Goal: Transaction & Acquisition: Purchase product/service

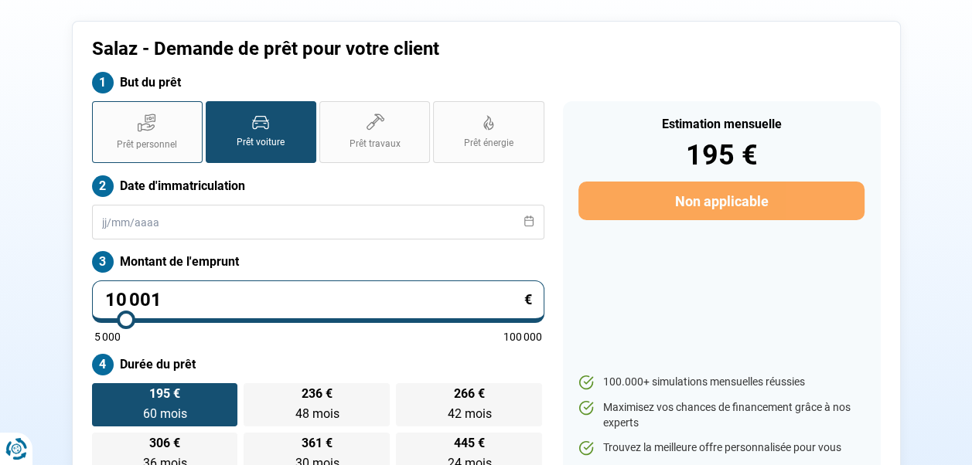
click at [178, 127] on label "Prêt personnel" at bounding box center [147, 132] width 111 height 62
click at [102, 111] on input "Prêt personnel" at bounding box center [97, 106] width 10 height 10
radio input "true"
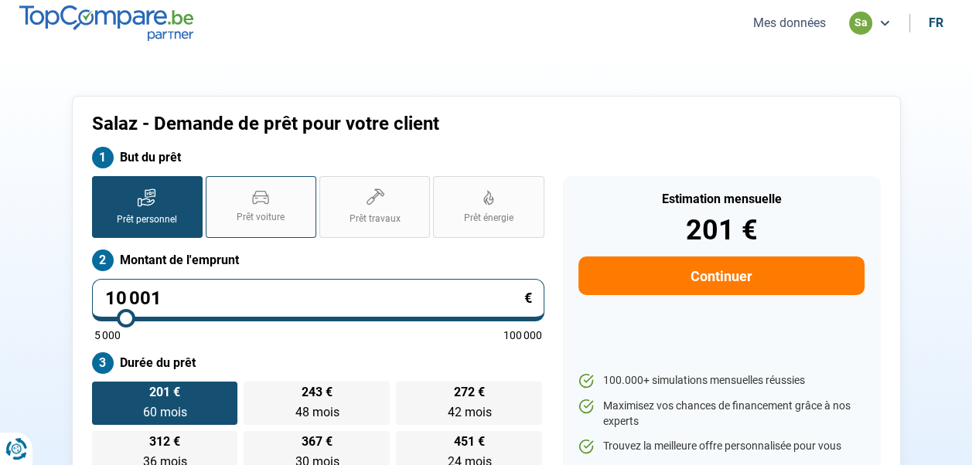
click at [249, 220] on span "Prêt voiture" at bounding box center [261, 217] width 48 height 13
click at [216, 186] on input "Prêt voiture" at bounding box center [211, 181] width 10 height 10
radio input "true"
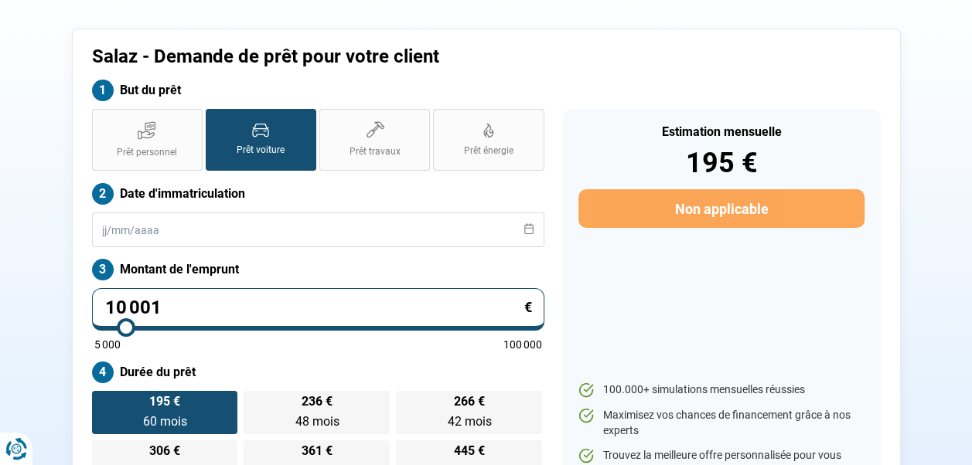
scroll to position [155, 0]
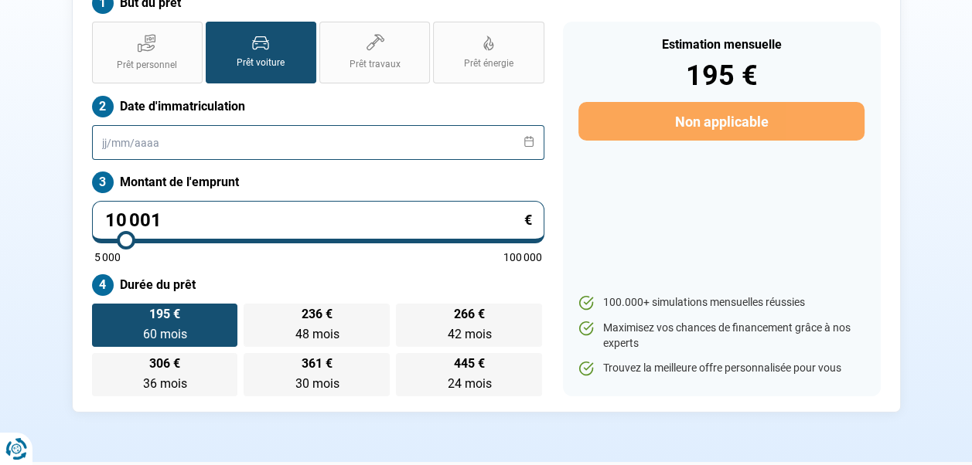
click at [214, 142] on input "text" at bounding box center [318, 142] width 452 height 35
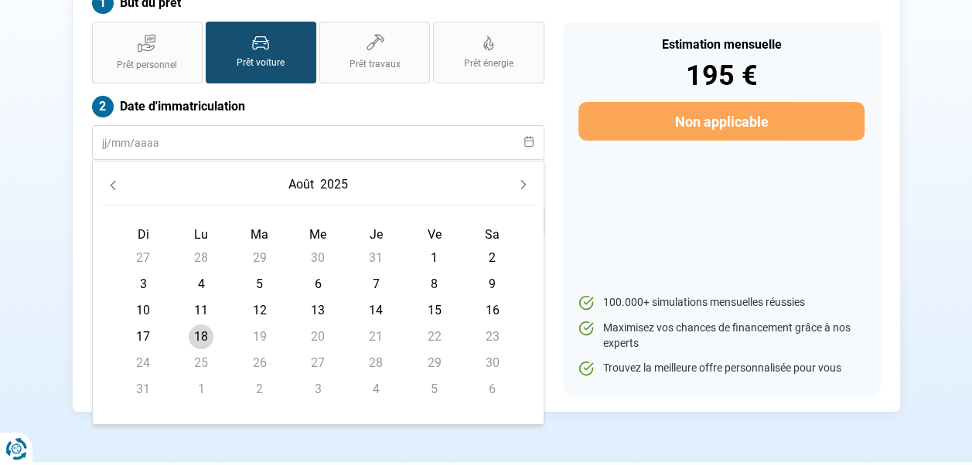
click at [111, 183] on icon "Previous Month" at bounding box center [112, 185] width 5 height 9
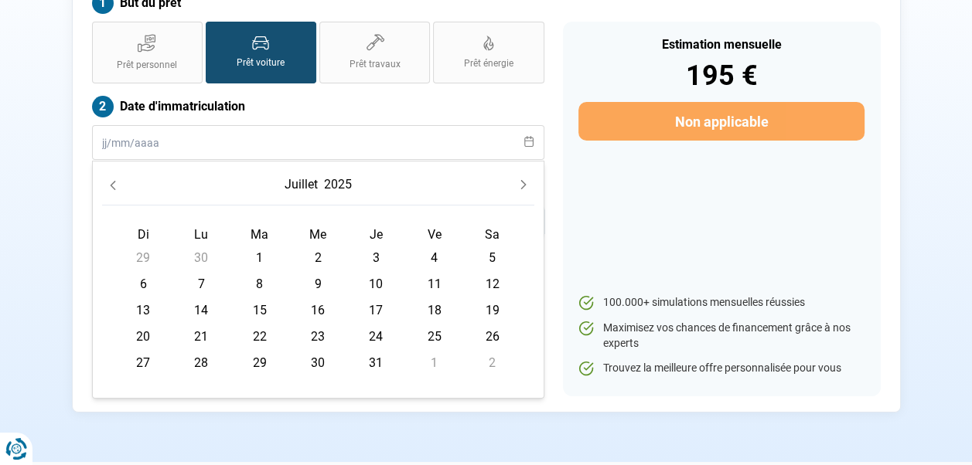
click at [111, 183] on icon "Previous Month" at bounding box center [112, 185] width 5 height 9
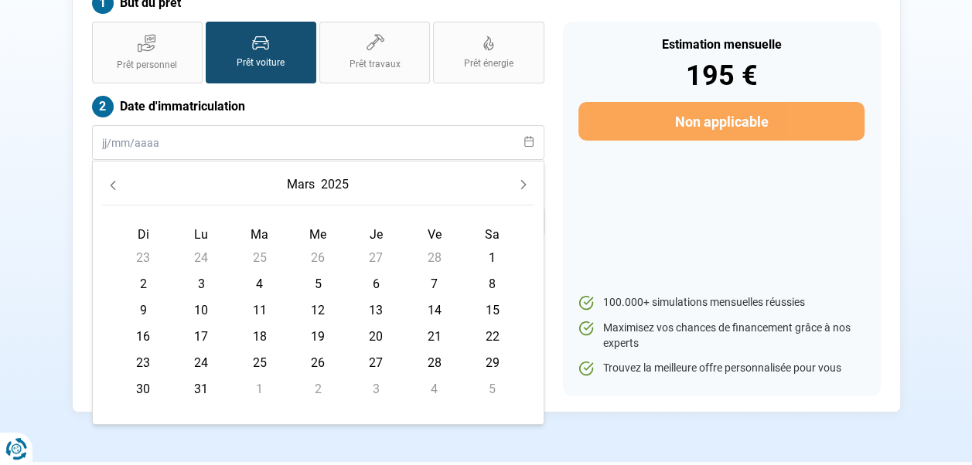
click at [111, 183] on icon "Previous Month" at bounding box center [112, 185] width 5 height 9
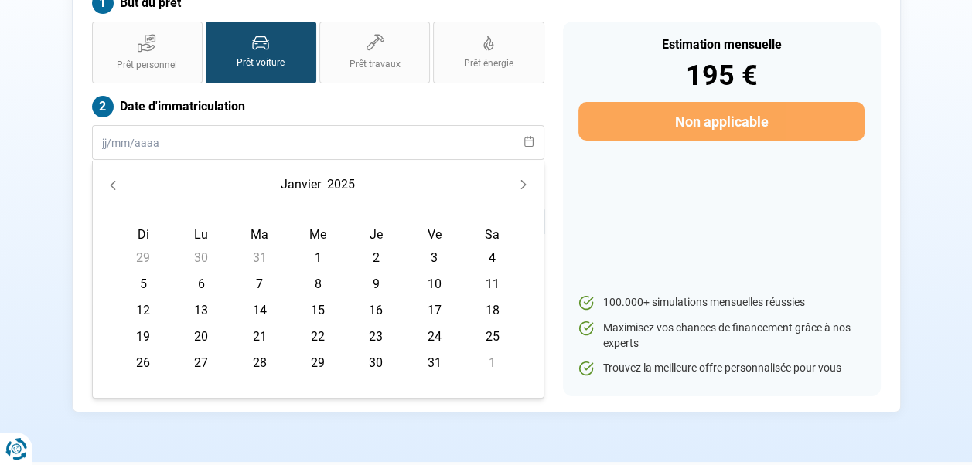
click at [111, 183] on icon "Previous Month" at bounding box center [112, 185] width 5 height 9
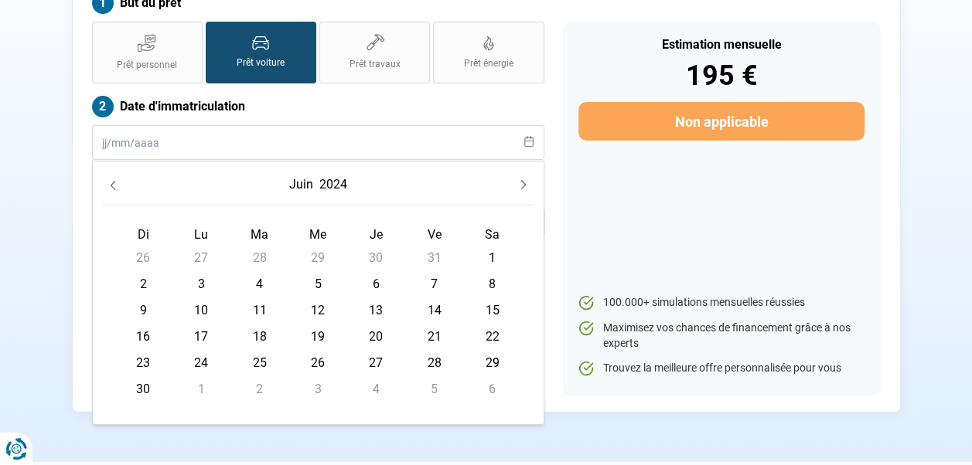
click at [111, 183] on icon "Previous Month" at bounding box center [112, 185] width 5 height 9
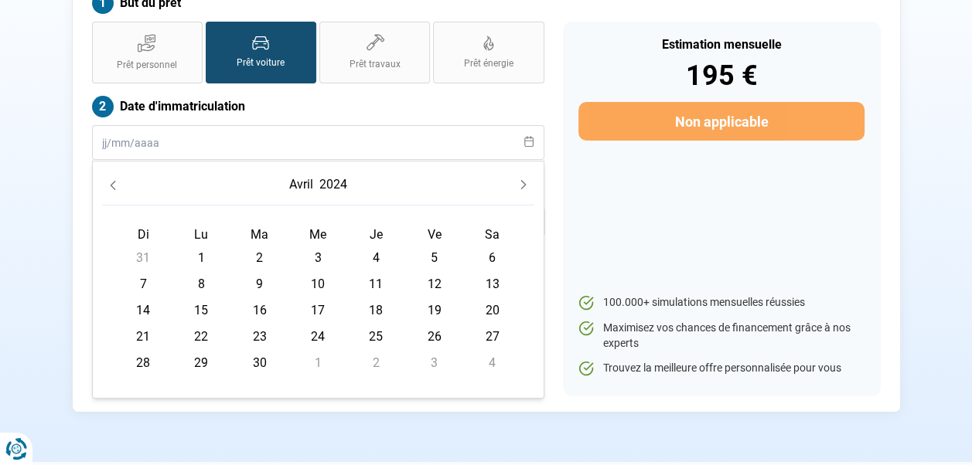
click at [112, 182] on icon "Previous Month" at bounding box center [112, 185] width 11 height 11
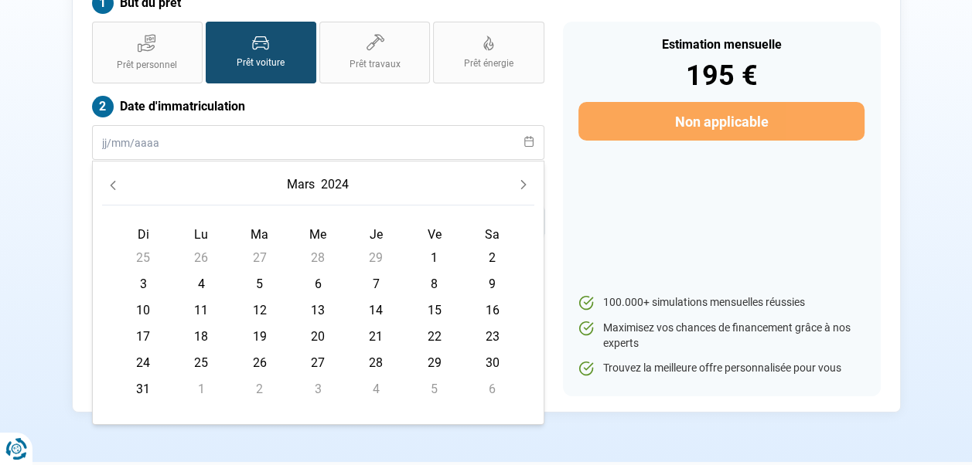
click at [114, 181] on icon "Previous Month" at bounding box center [112, 185] width 11 height 11
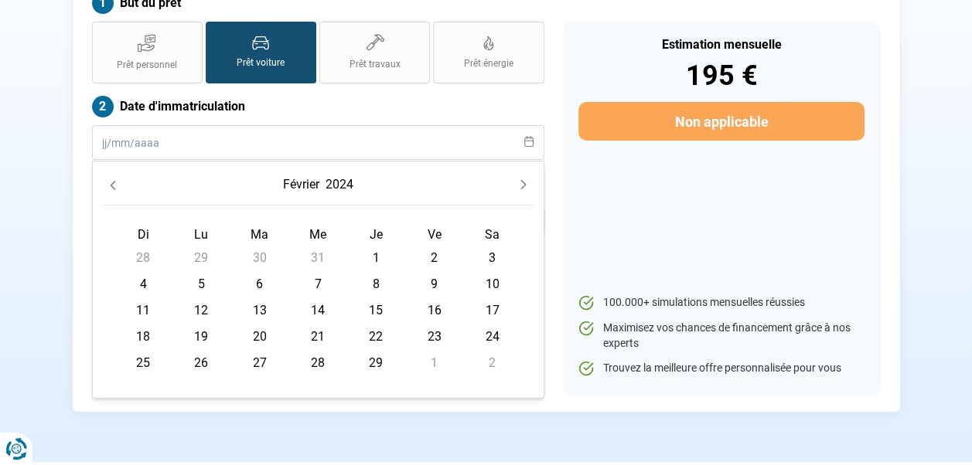
click at [114, 182] on icon "Previous Month" at bounding box center [112, 185] width 11 height 11
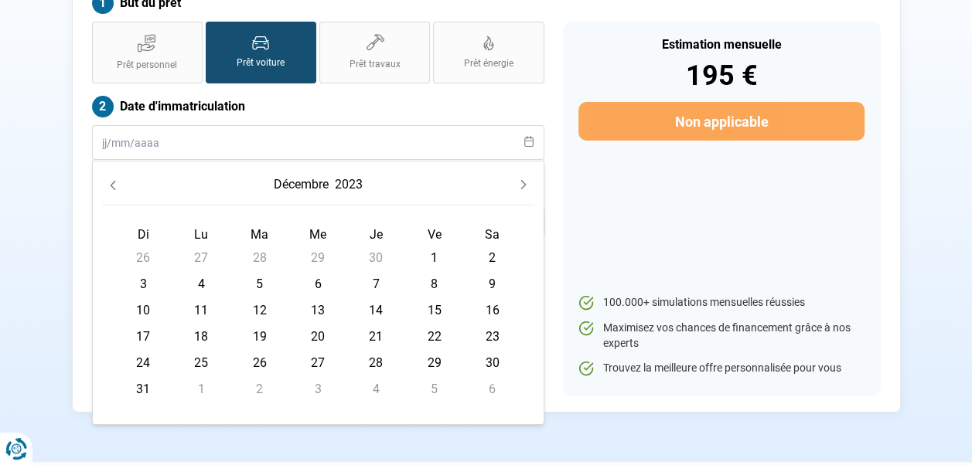
click at [114, 182] on icon "Previous Month" at bounding box center [112, 185] width 11 height 11
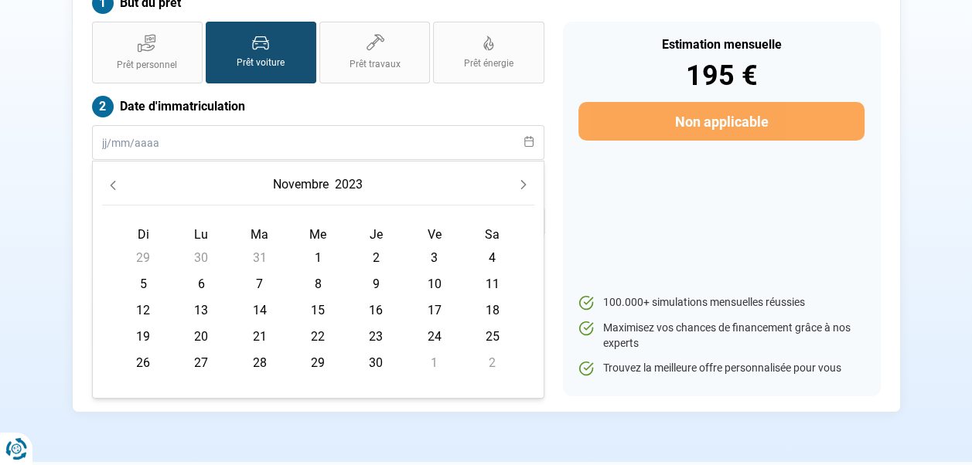
click at [114, 182] on icon "Previous Month" at bounding box center [112, 185] width 11 height 11
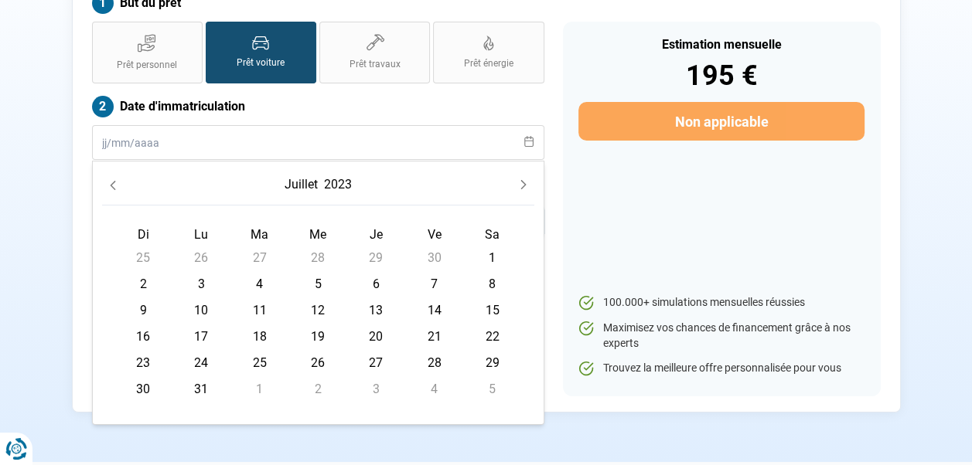
click at [114, 181] on icon "Previous Month" at bounding box center [112, 185] width 11 height 11
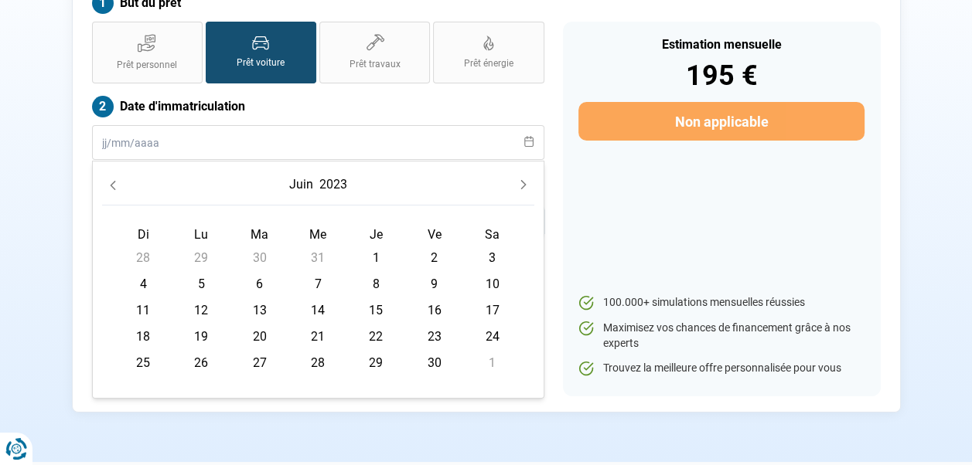
click at [114, 181] on icon "Previous Month" at bounding box center [112, 185] width 11 height 11
click at [115, 181] on icon "Previous Month" at bounding box center [112, 185] width 11 height 11
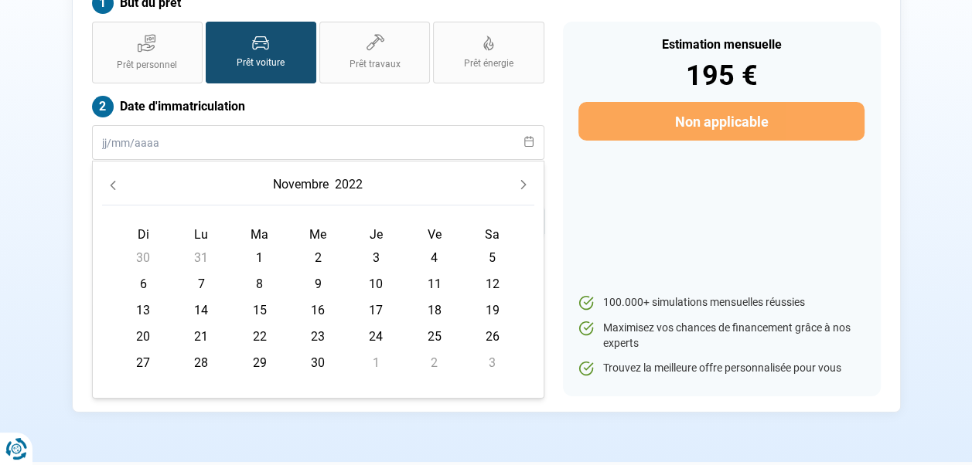
click at [115, 181] on icon "Previous Month" at bounding box center [112, 185] width 11 height 11
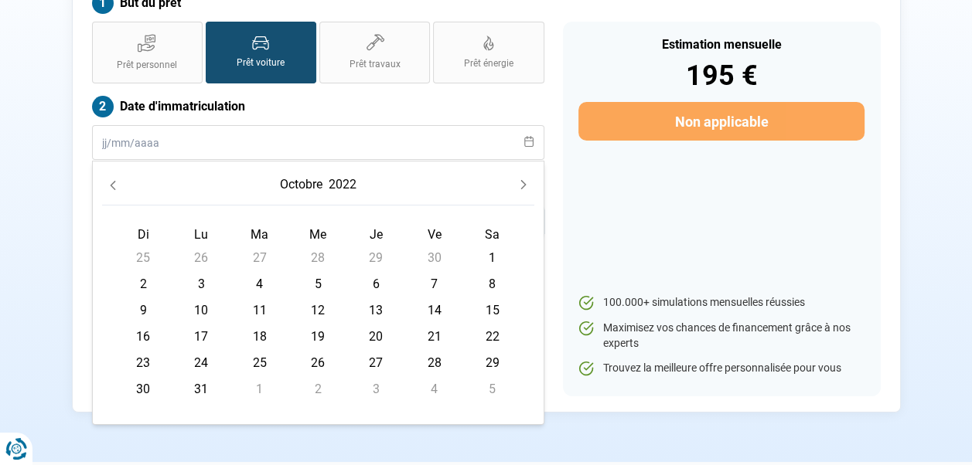
click at [115, 181] on icon "Previous Month" at bounding box center [112, 185] width 11 height 11
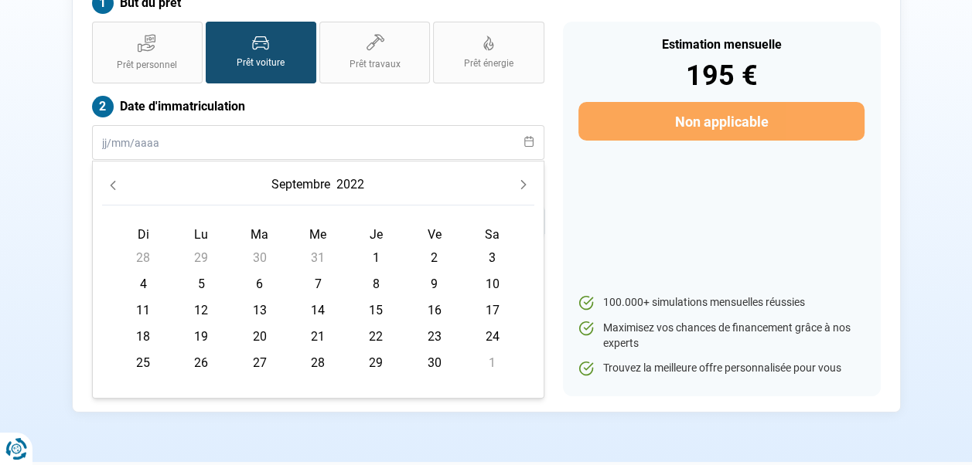
click at [115, 181] on icon "Previous Month" at bounding box center [112, 185] width 11 height 11
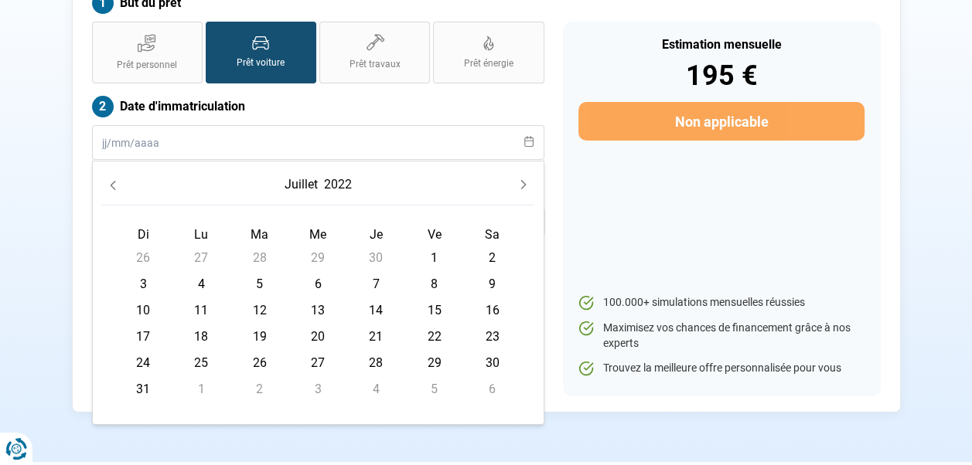
click at [115, 180] on icon "Previous Month" at bounding box center [112, 185] width 11 height 11
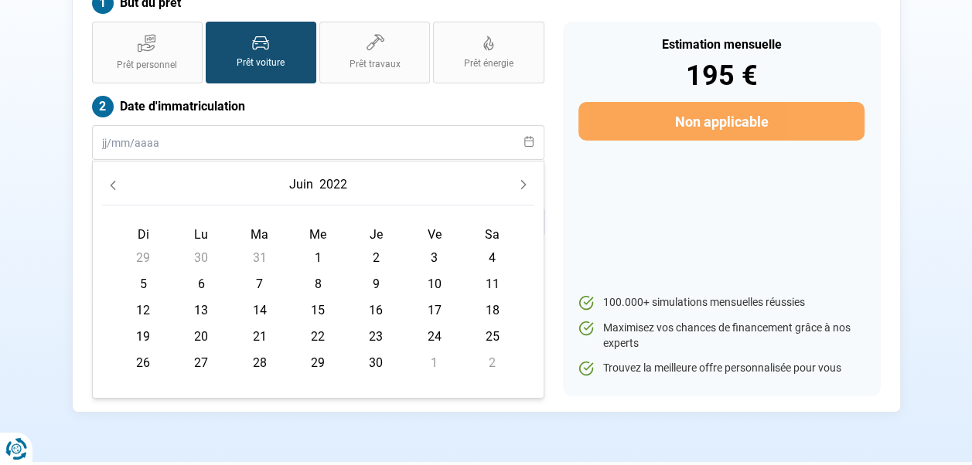
click at [115, 180] on icon "Previous Month" at bounding box center [112, 185] width 11 height 11
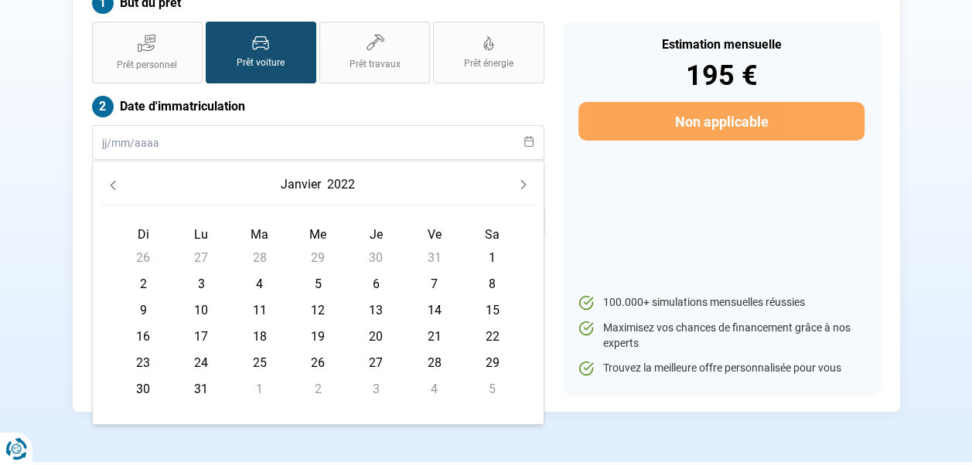
click at [115, 180] on icon "Previous Month" at bounding box center [112, 185] width 11 height 11
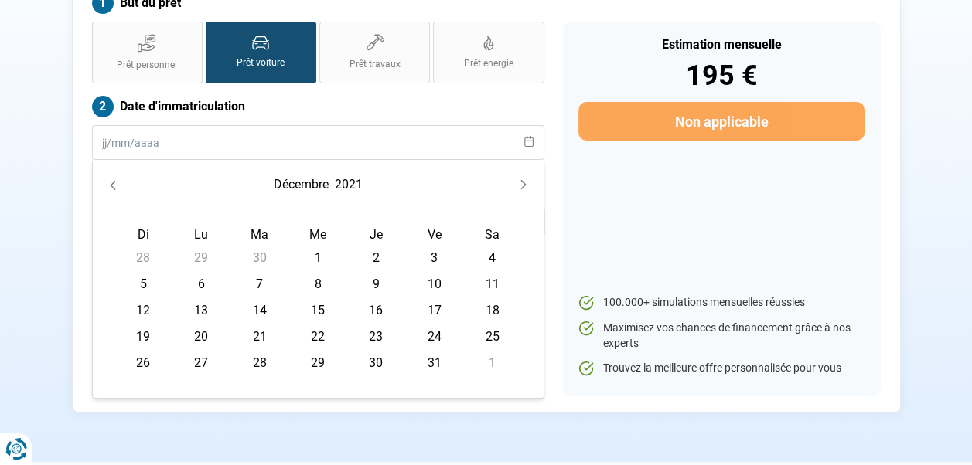
click at [115, 180] on icon "Previous Month" at bounding box center [112, 185] width 11 height 11
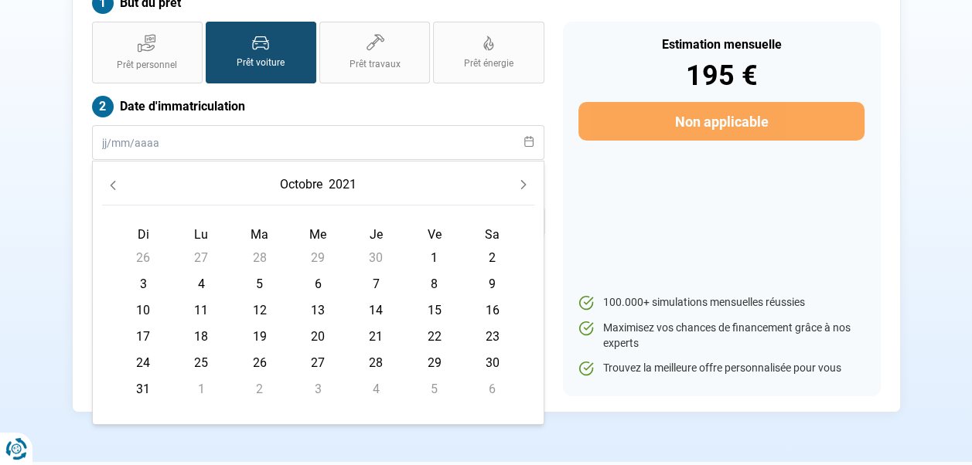
click at [115, 180] on icon "Previous Month" at bounding box center [112, 185] width 11 height 11
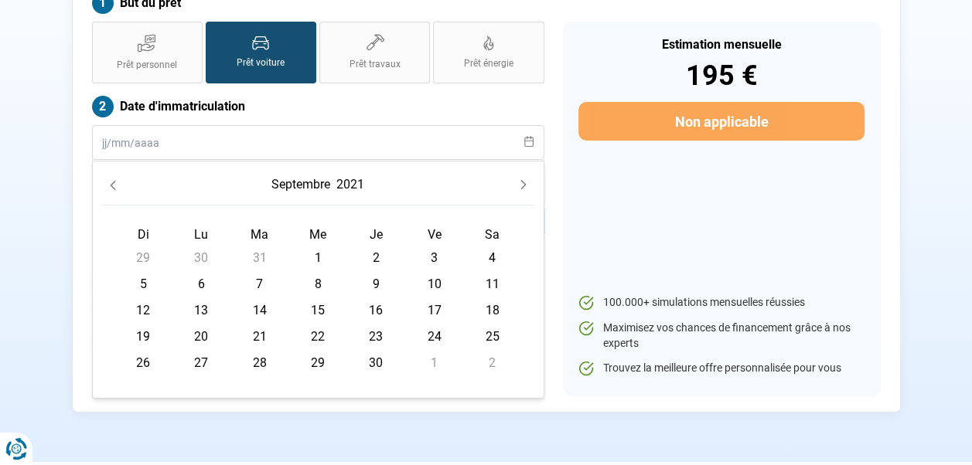
click at [115, 180] on icon "Previous Month" at bounding box center [112, 185] width 11 height 11
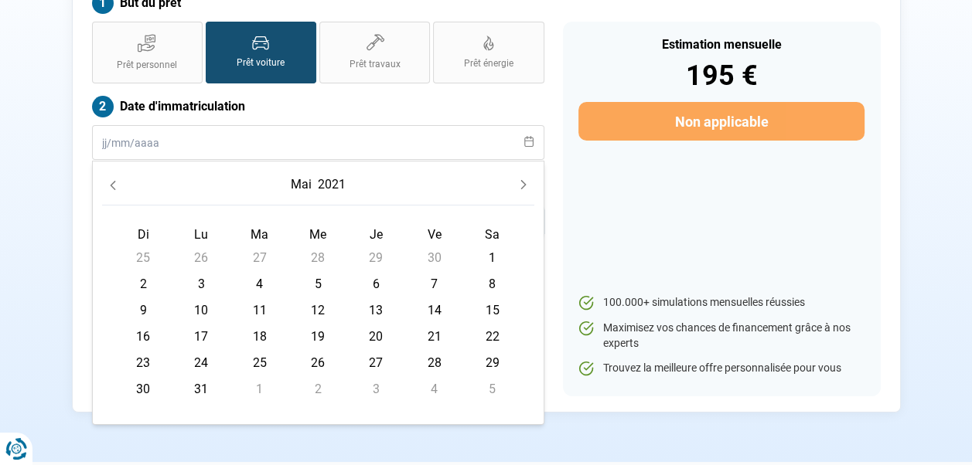
click at [115, 180] on icon "Previous Month" at bounding box center [112, 185] width 11 height 11
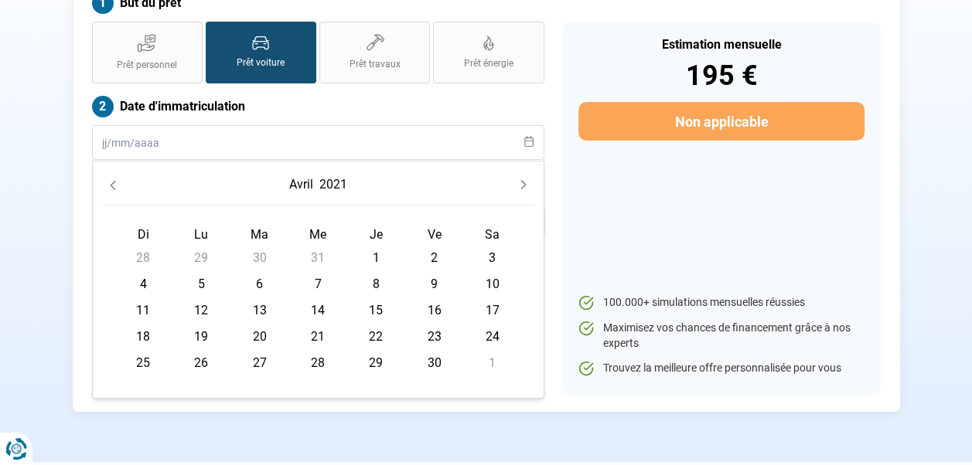
click at [115, 180] on icon "Previous Month" at bounding box center [112, 185] width 11 height 11
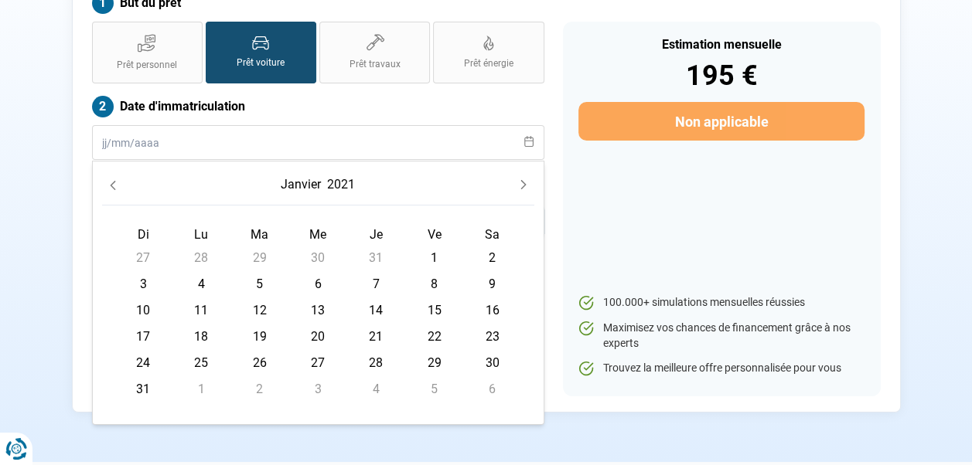
click at [115, 180] on icon "Previous Month" at bounding box center [112, 185] width 11 height 11
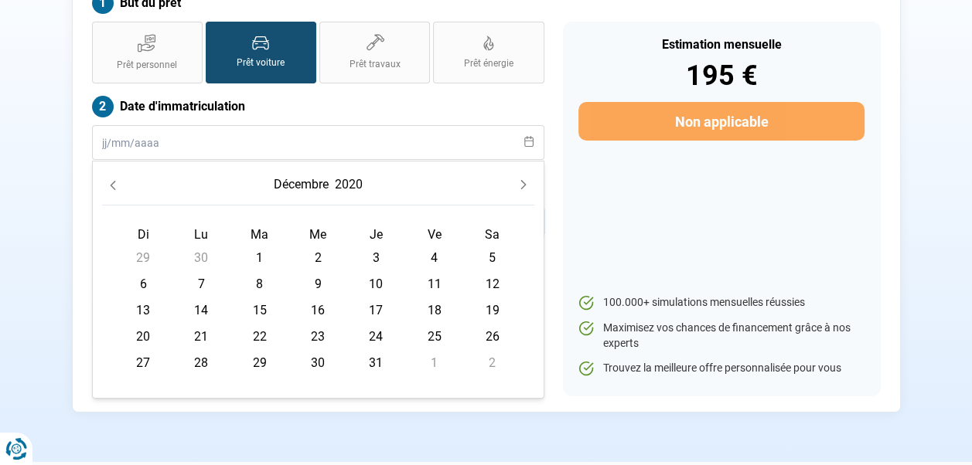
click at [115, 180] on icon "Previous Month" at bounding box center [112, 185] width 11 height 11
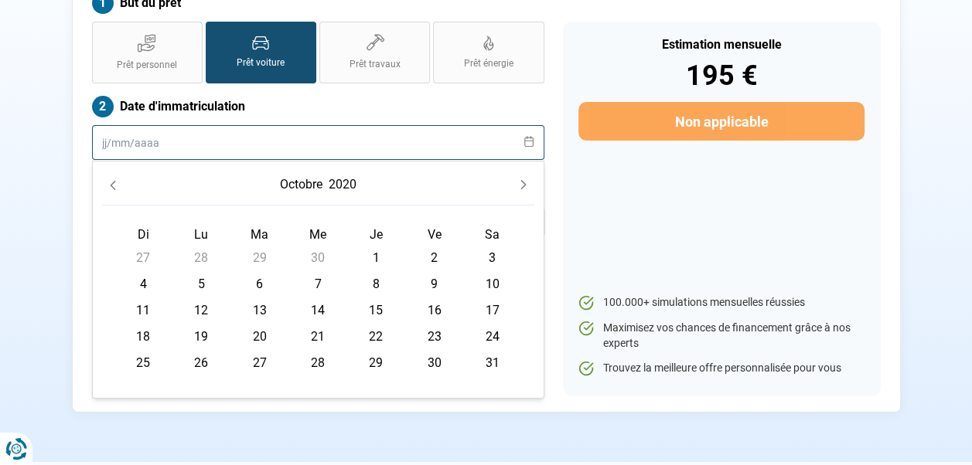
click at [224, 145] on input "text" at bounding box center [318, 142] width 452 height 35
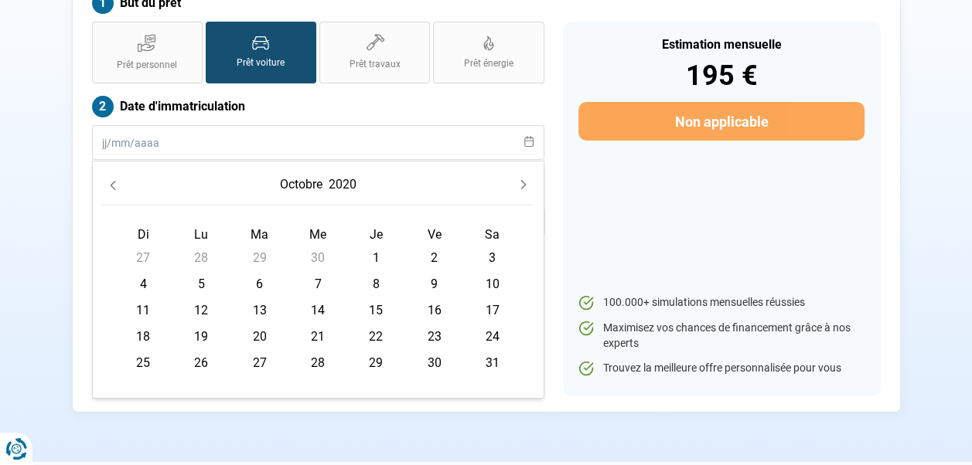
click at [376, 308] on span "15" at bounding box center [375, 310] width 25 height 25
type input "[DATE]"
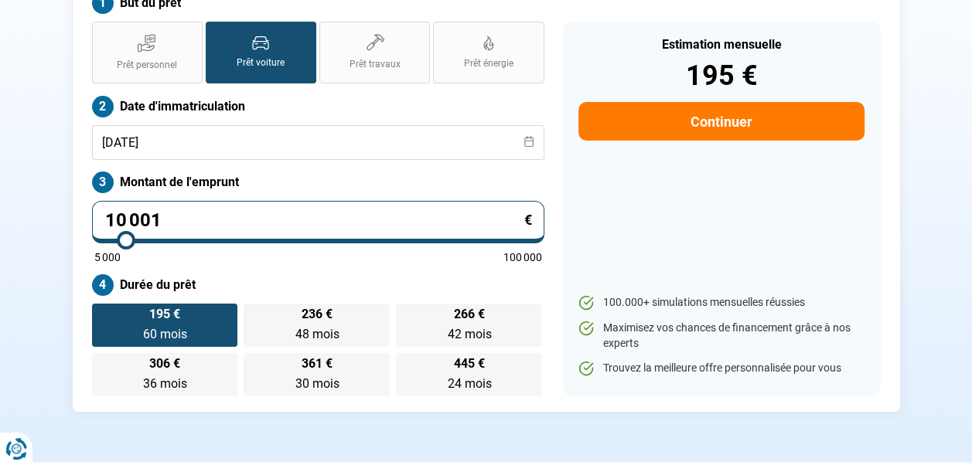
click at [181, 217] on input "10 001" at bounding box center [318, 222] width 452 height 43
type input "1 000"
type input "5000"
type input "100"
type input "5000"
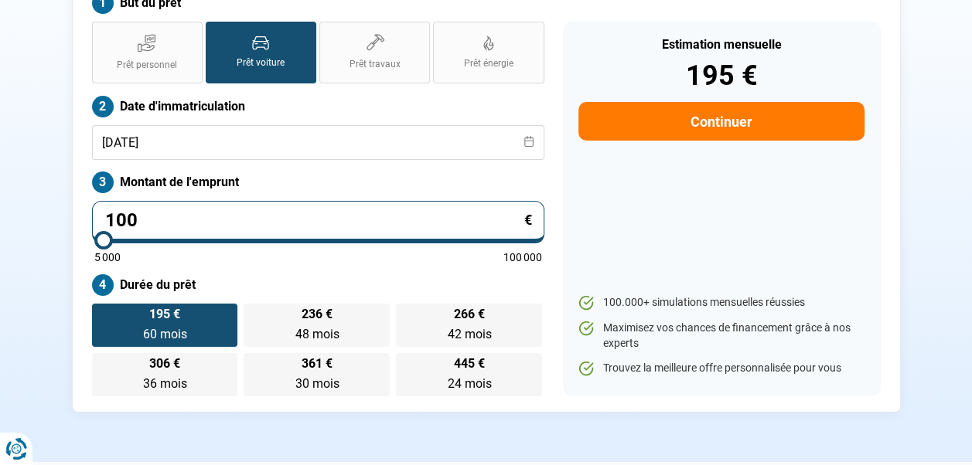
type input "10"
type input "5000"
type input "1"
type input "5000"
type input "0"
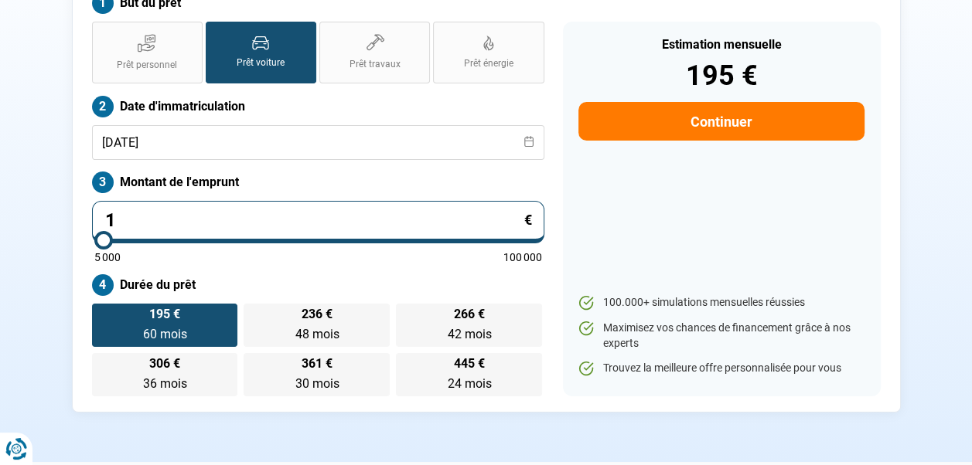
type input "5000"
click at [111, 215] on input "text" at bounding box center [318, 222] width 452 height 43
type input "5 000"
type input "5000"
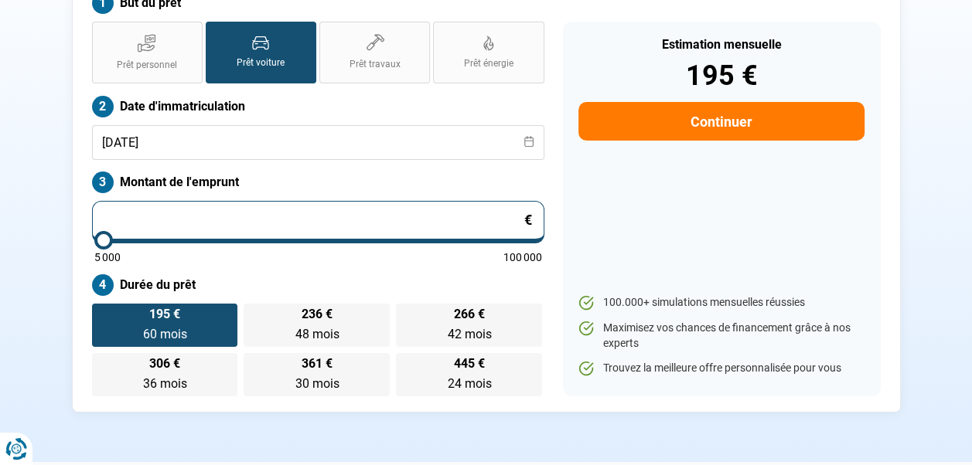
radio input "true"
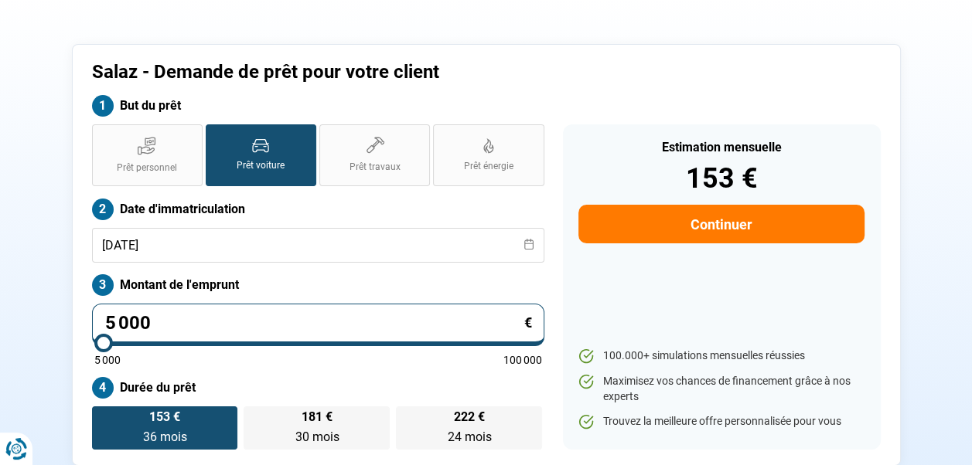
scroll to position [26, 0]
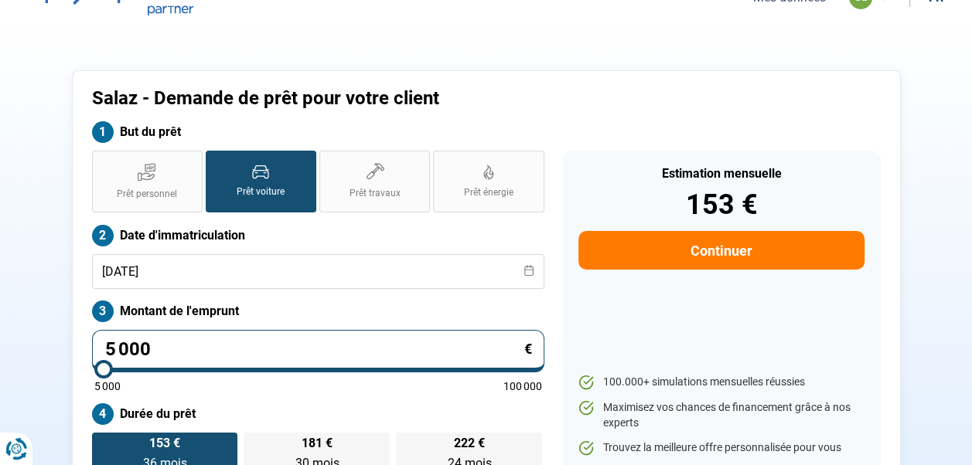
click at [159, 346] on input "5 000" at bounding box center [318, 351] width 452 height 43
type input "0"
type input "5000"
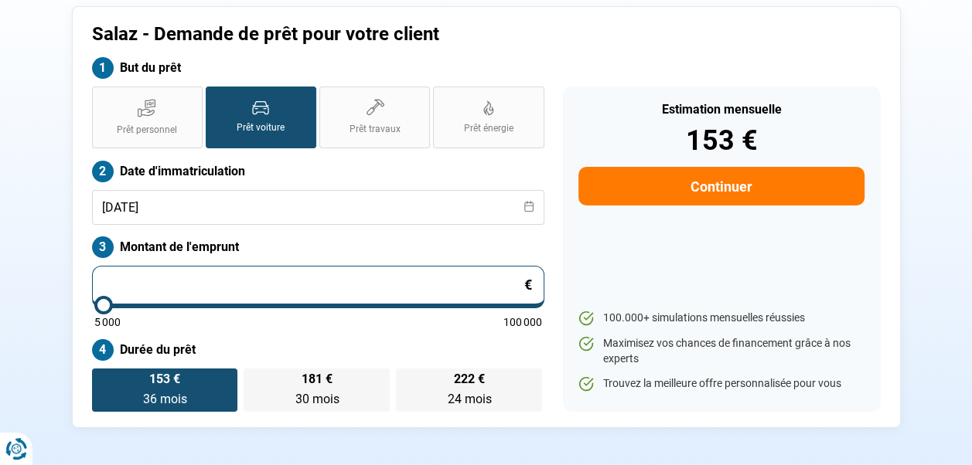
scroll to position [103, 0]
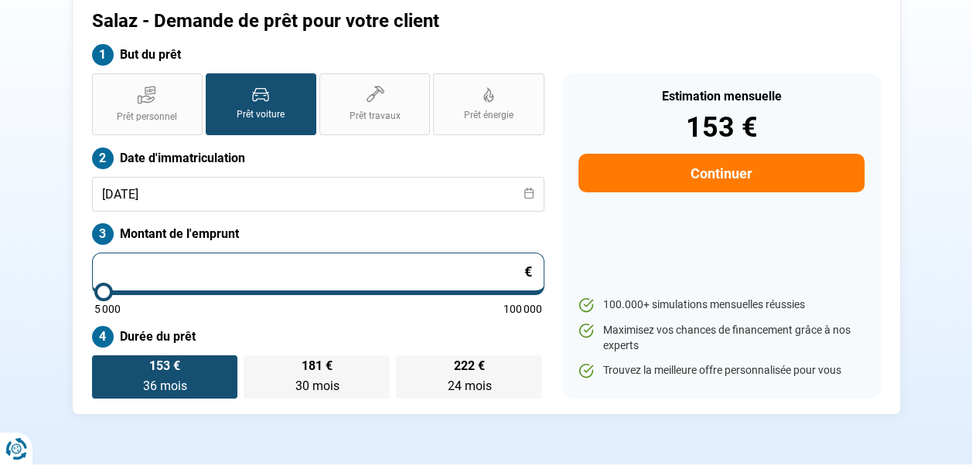
type input "5 000"
type input "5000"
type input "50 001"
type input "50000"
type input "500 014"
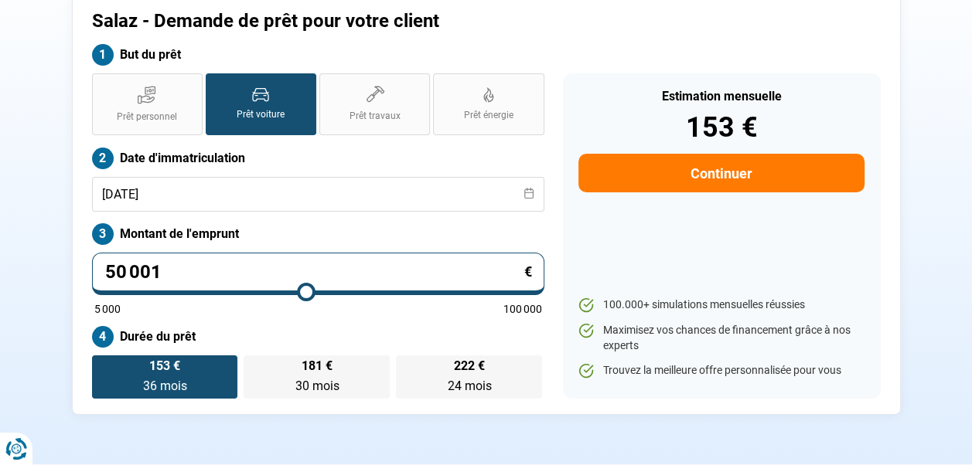
type input "100000"
type input "50 001"
type input "50000"
type input "5 000"
type input "5000"
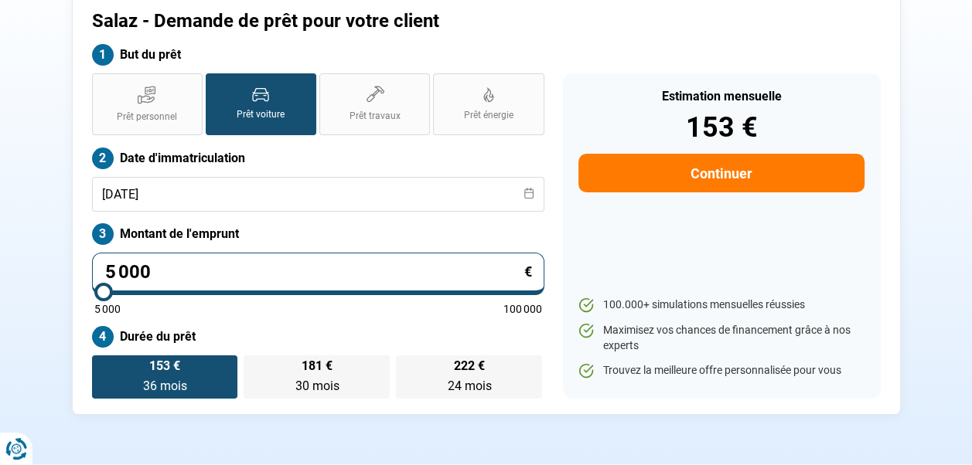
type input "500"
type input "5000"
type input "50"
type input "5000"
type input "5"
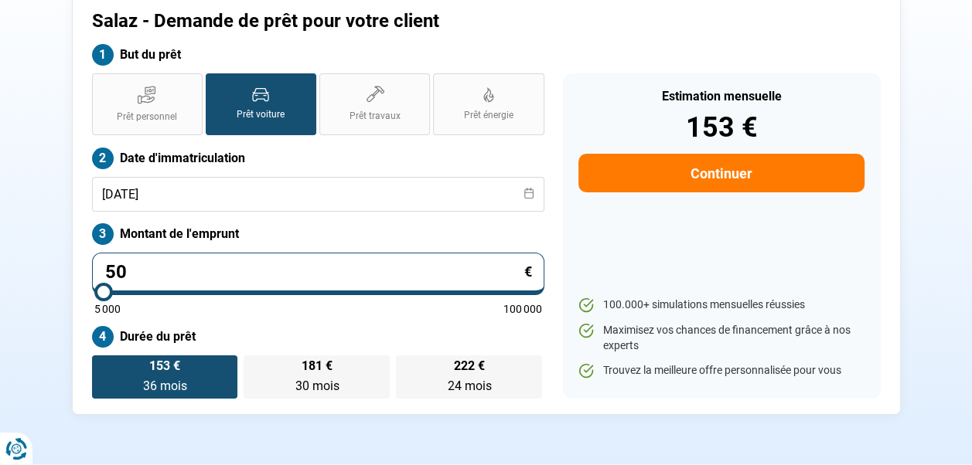
type input "5000"
type input "0"
type input "5000"
type input "1"
type input "5000"
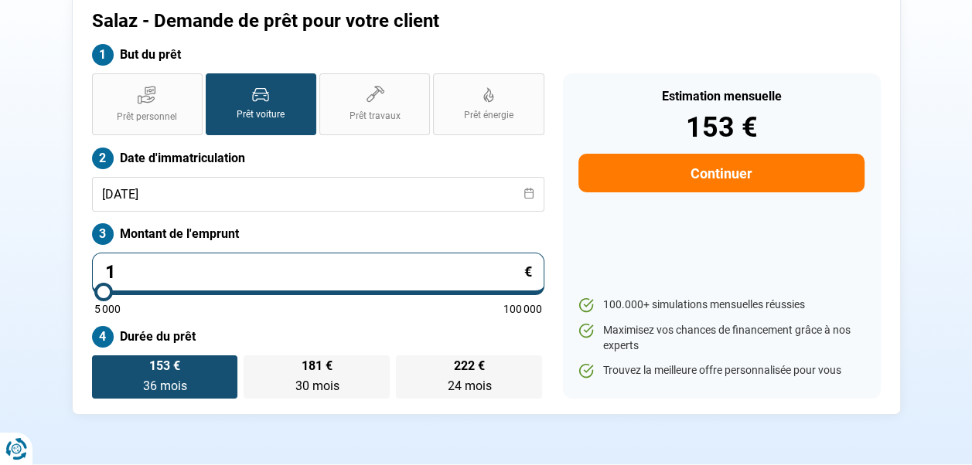
type input "14"
type input "5000"
type input "144"
type input "5000"
type input "1 449"
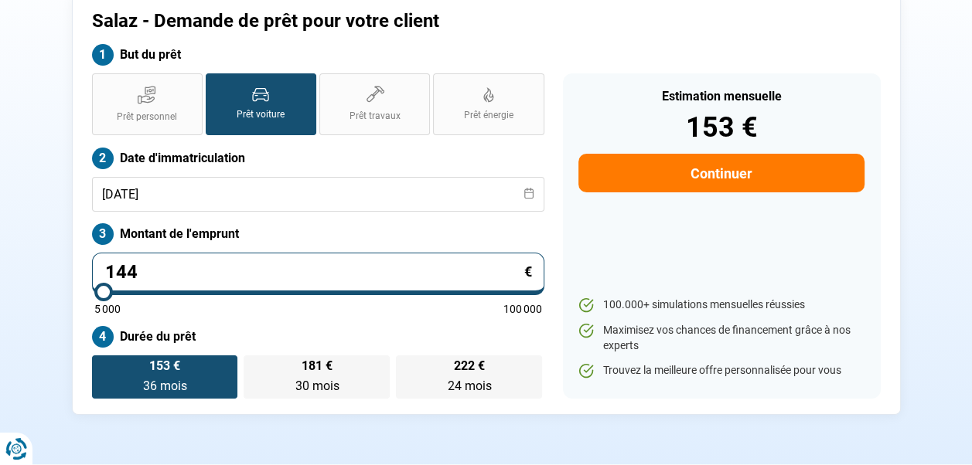
type input "5000"
type input "14 490"
type input "14500"
type input "14 490"
type input "14500"
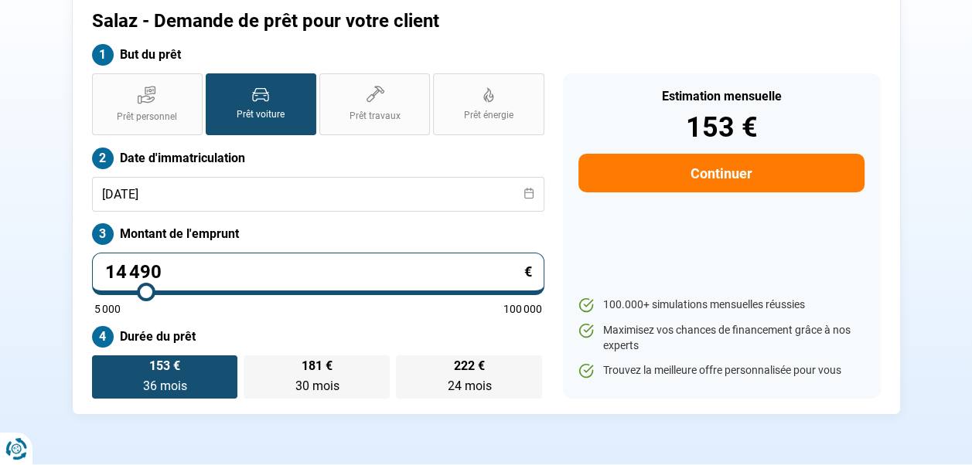
radio input "false"
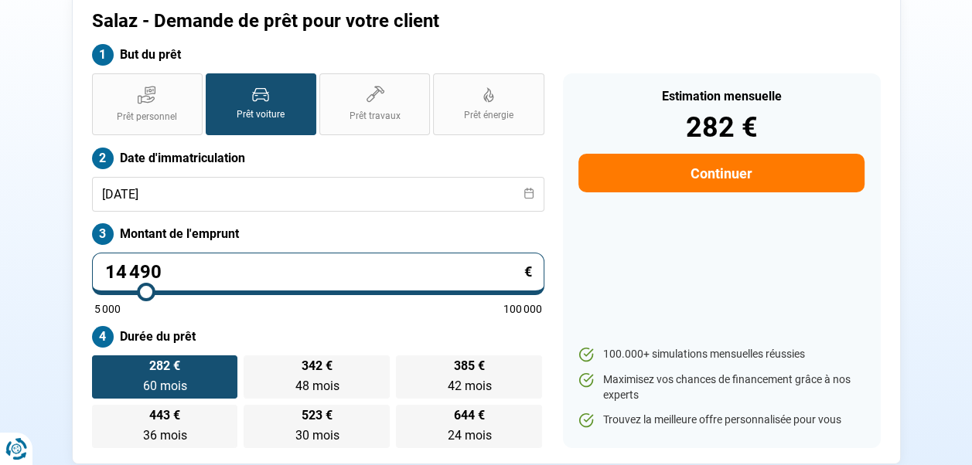
click at [722, 174] on button "Continuer" at bounding box center [720, 173] width 285 height 39
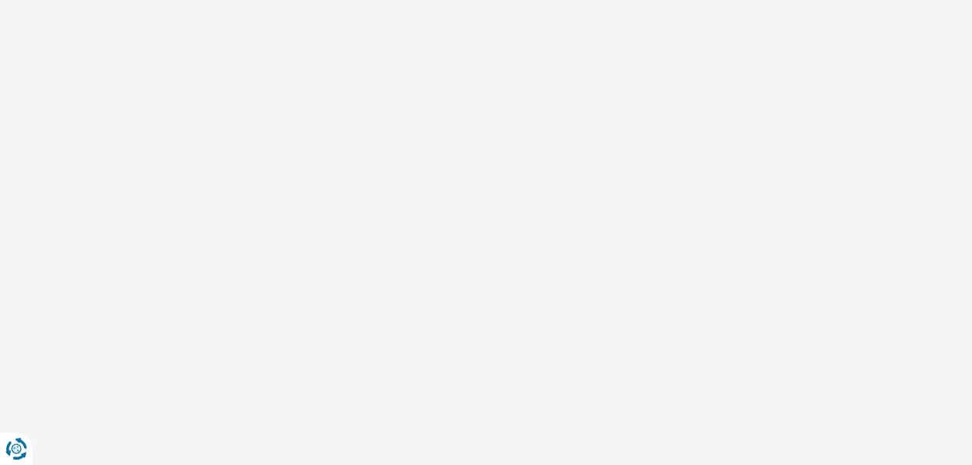
scroll to position [71, 0]
select select "32"
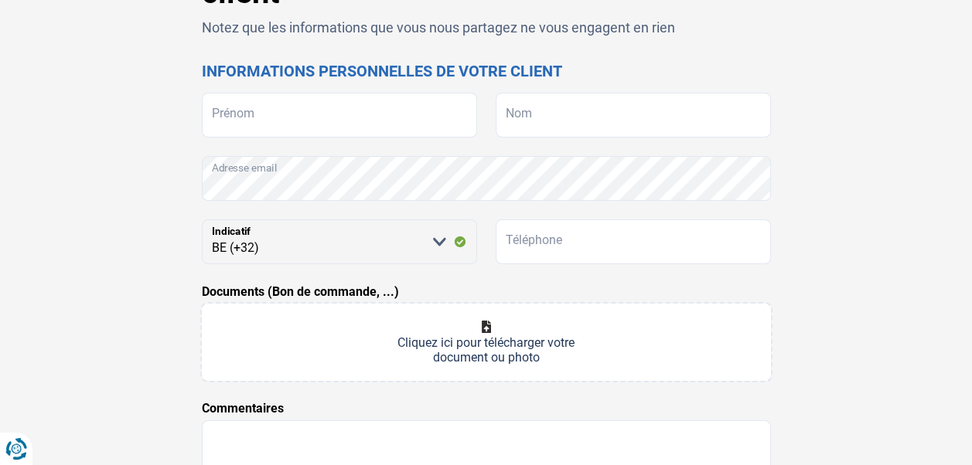
scroll to position [155, 0]
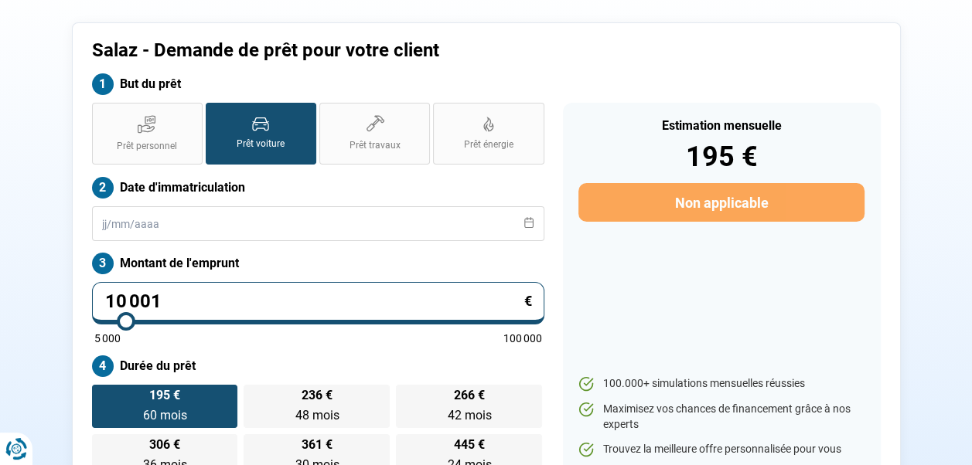
scroll to position [75, 0]
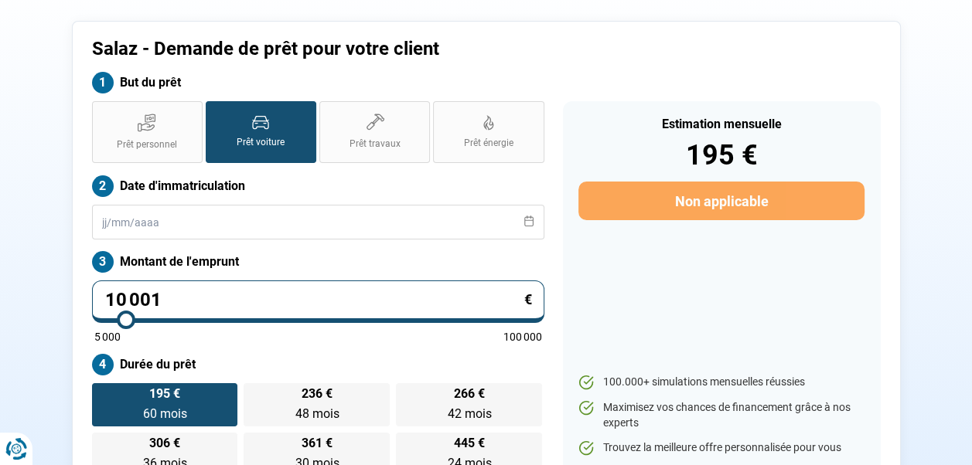
click at [530, 223] on icon at bounding box center [528, 221] width 11 height 11
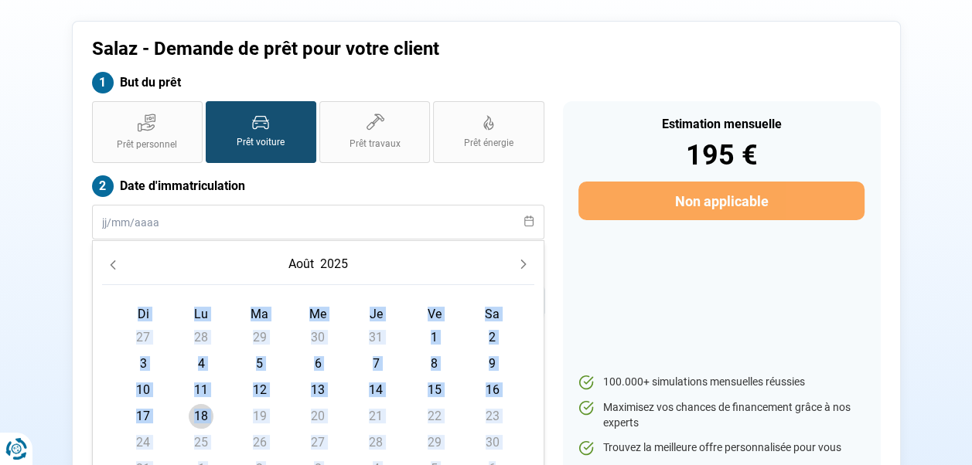
click at [530, 223] on icon at bounding box center [528, 221] width 11 height 11
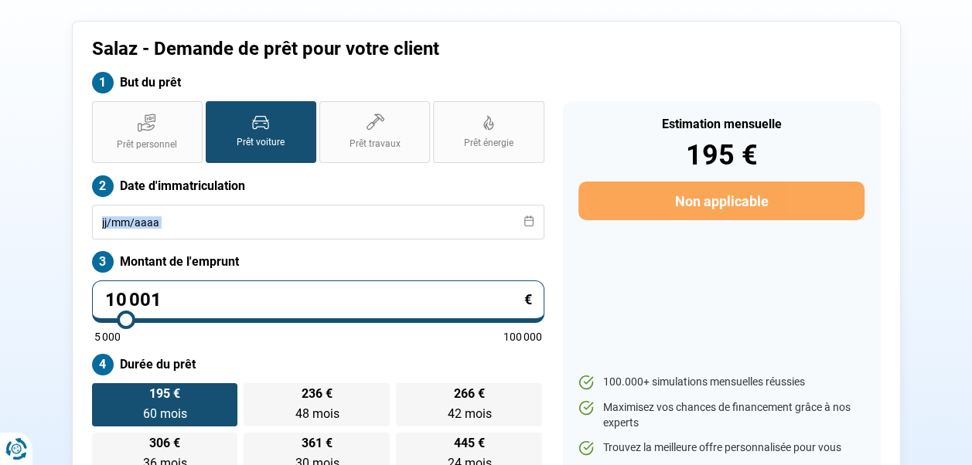
click at [530, 223] on icon at bounding box center [528, 221] width 11 height 11
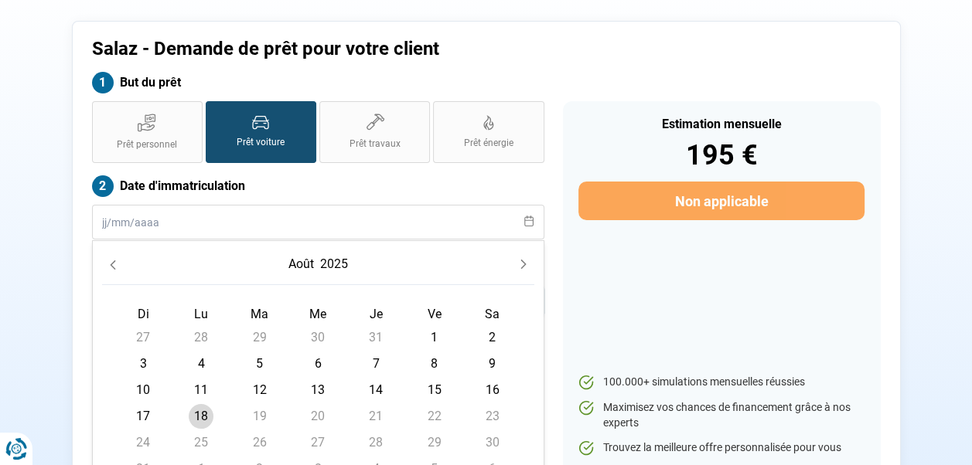
click at [113, 267] on icon "Previous Month" at bounding box center [112, 265] width 5 height 9
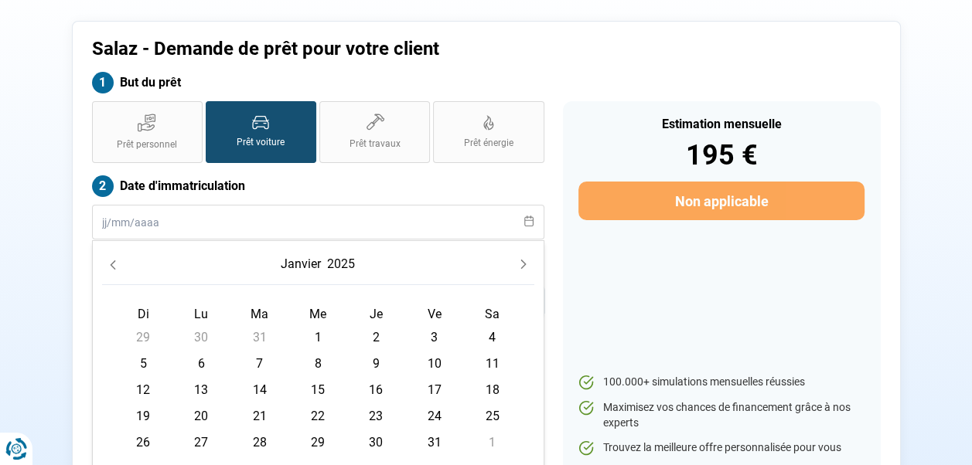
click at [113, 267] on icon "Previous Month" at bounding box center [112, 265] width 5 height 9
click at [112, 267] on icon "Previous Month" at bounding box center [112, 265] width 5 height 9
click at [112, 266] on icon "Previous Month" at bounding box center [112, 265] width 5 height 9
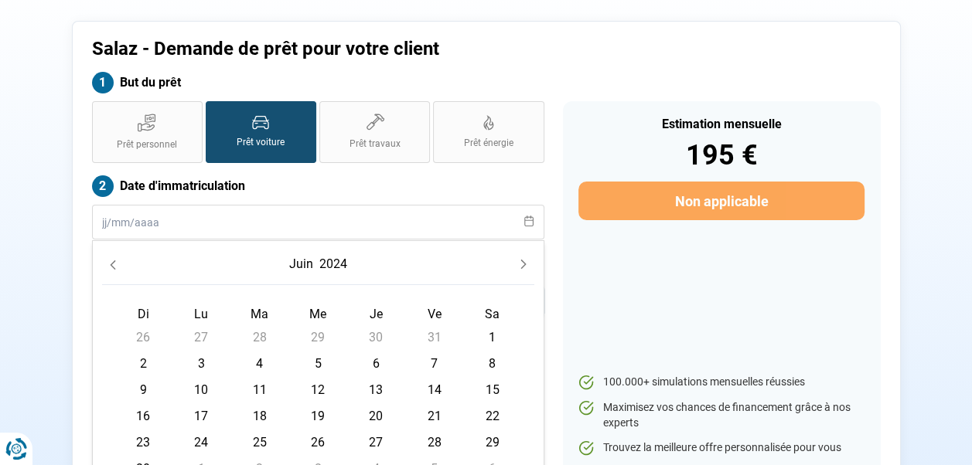
click at [112, 266] on icon "Previous Month" at bounding box center [112, 265] width 5 height 9
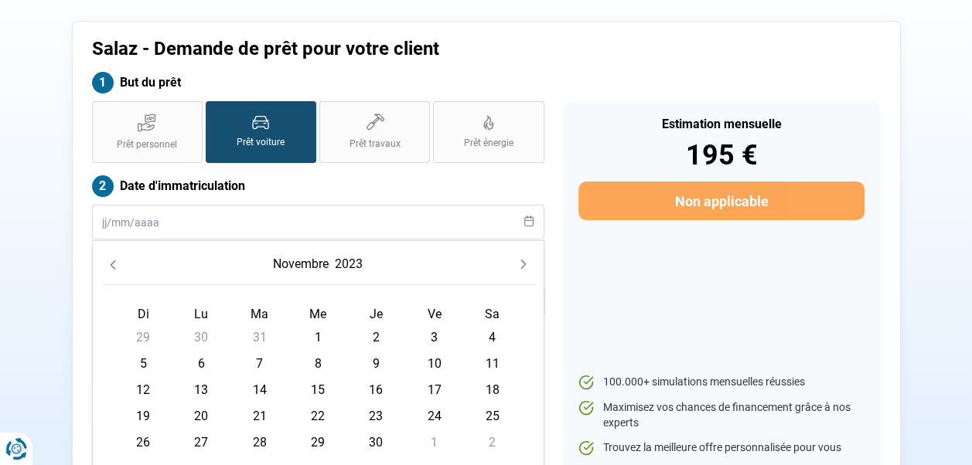
click at [112, 266] on icon "Previous Month" at bounding box center [112, 265] width 5 height 9
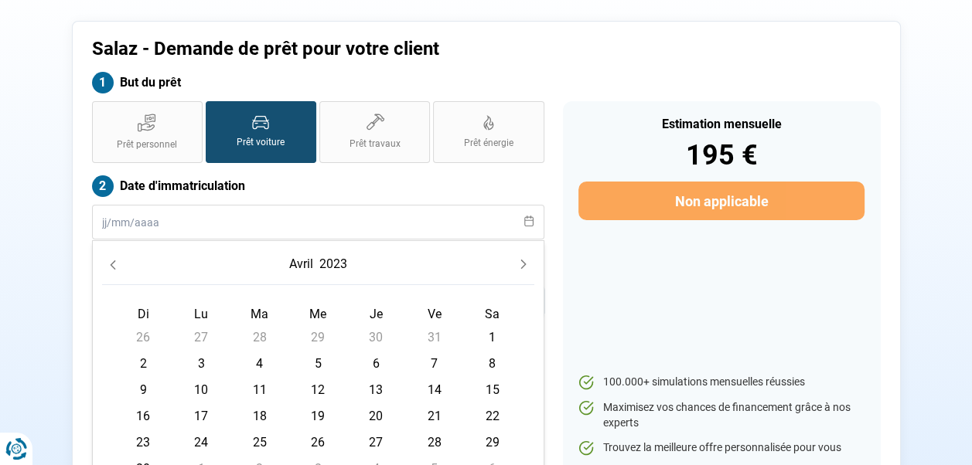
click at [112, 266] on icon "Previous Month" at bounding box center [112, 265] width 5 height 9
click at [111, 266] on icon "Previous Month" at bounding box center [112, 265] width 5 height 9
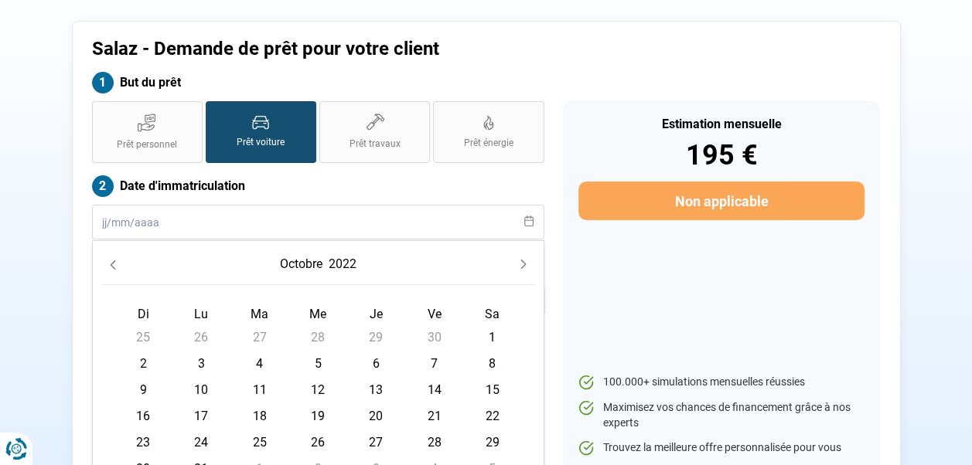
click at [111, 266] on icon "Previous Month" at bounding box center [112, 265] width 5 height 9
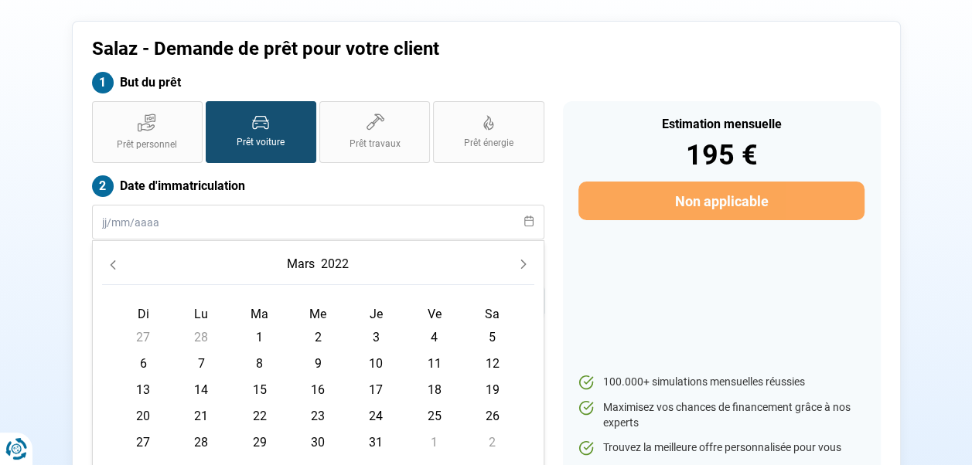
click at [111, 266] on icon "Previous Month" at bounding box center [112, 265] width 5 height 9
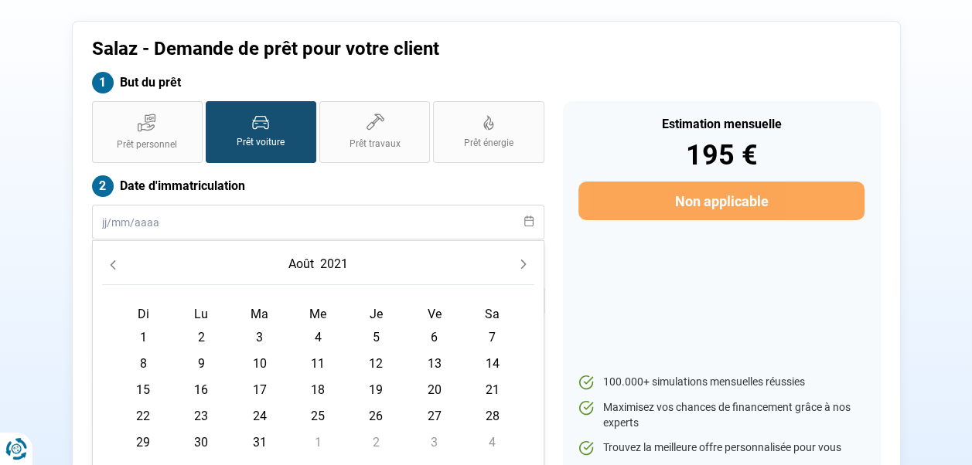
click at [111, 266] on icon "Previous Month" at bounding box center [112, 265] width 5 height 9
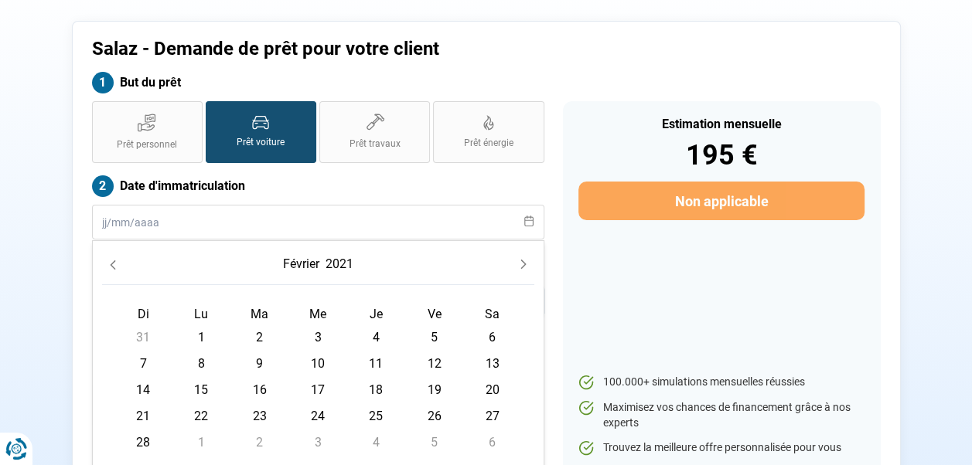
click at [111, 266] on icon "Previous Month" at bounding box center [112, 265] width 5 height 9
click at [434, 389] on span "16" at bounding box center [434, 390] width 25 height 25
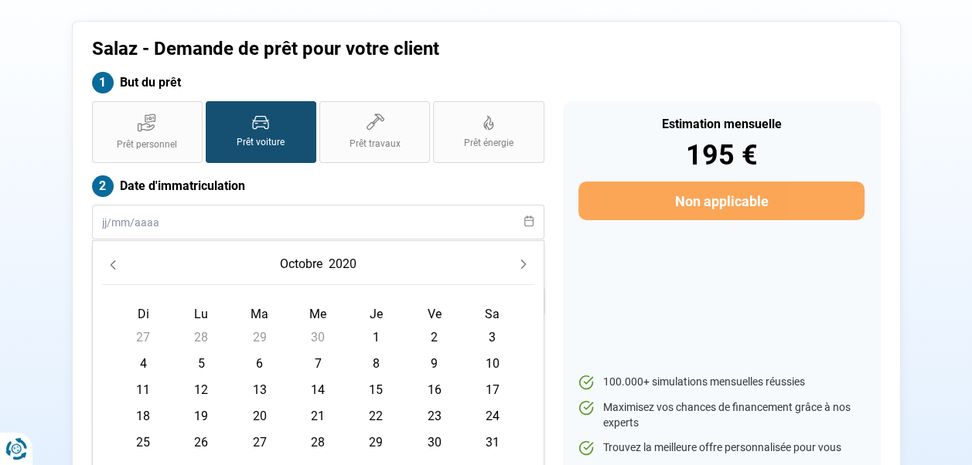
type input "[DATE]"
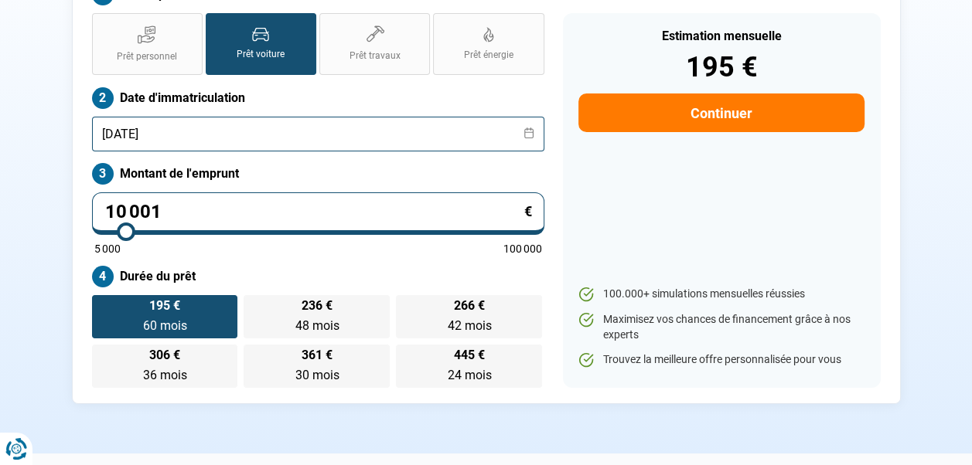
scroll to position [230, 0]
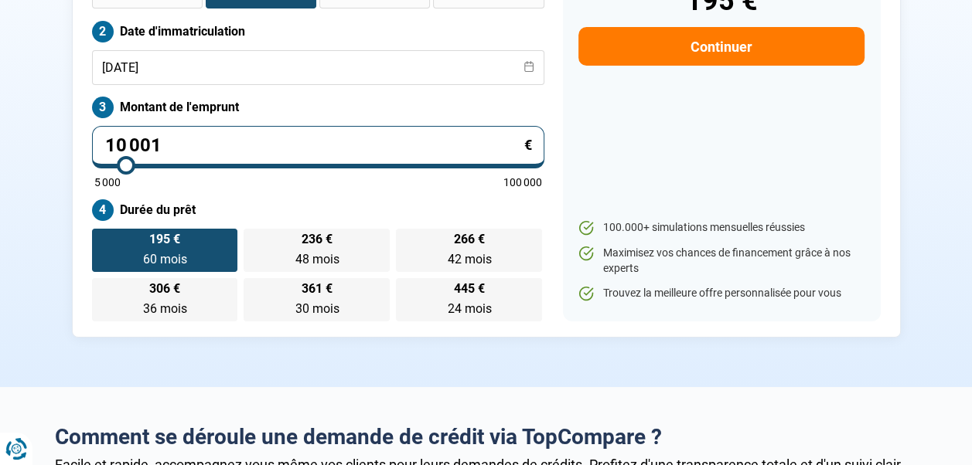
click at [200, 142] on input "10 001" at bounding box center [318, 147] width 452 height 43
type input "1"
type input "5000"
type input "14"
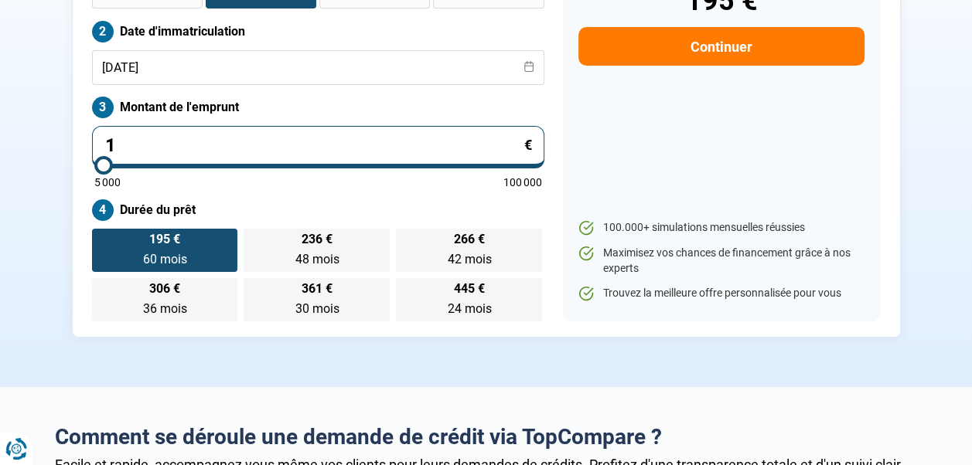
type input "5000"
type input "144"
type input "5000"
type input "1 449"
type input "5000"
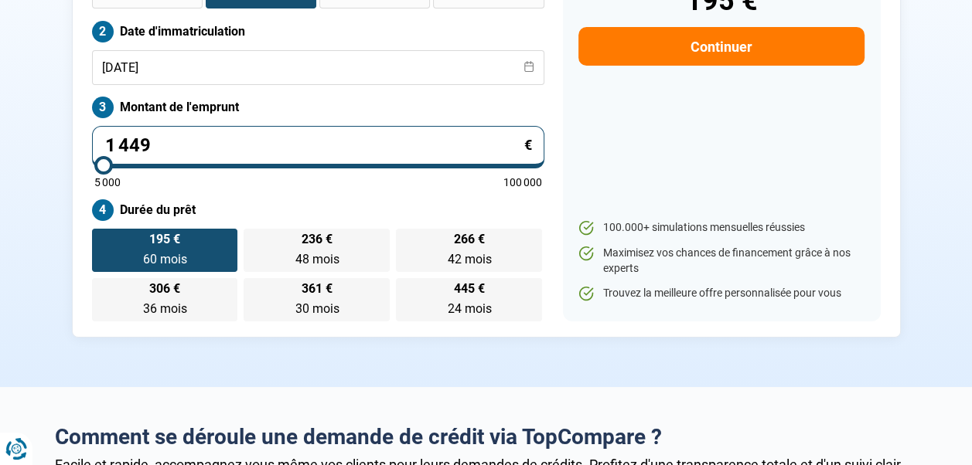
type input "14 490"
type input "14500"
type input "14 490"
type input "14500"
click at [660, 157] on div "Estimation mensuelle 195 € Continuer 100.000+ simulations mensuelles réussies M…" at bounding box center [722, 134] width 318 height 375
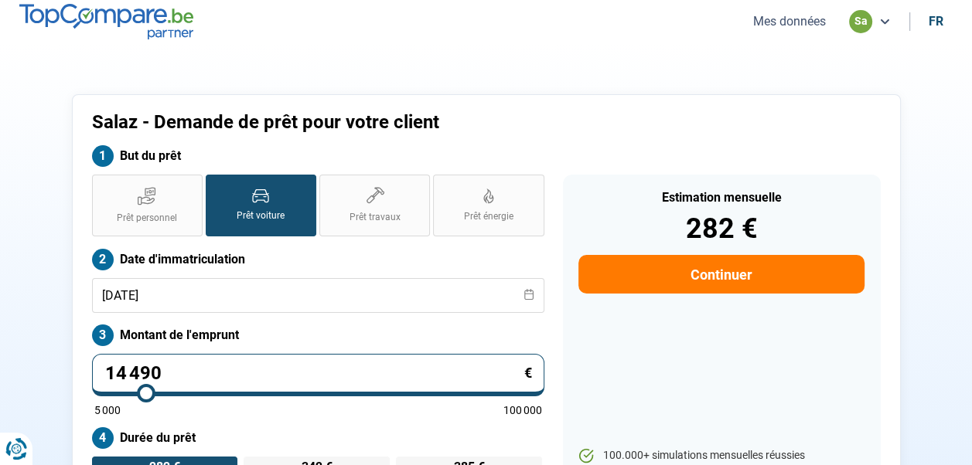
scroll to position [77, 0]
